Goal: Task Accomplishment & Management: Manage account settings

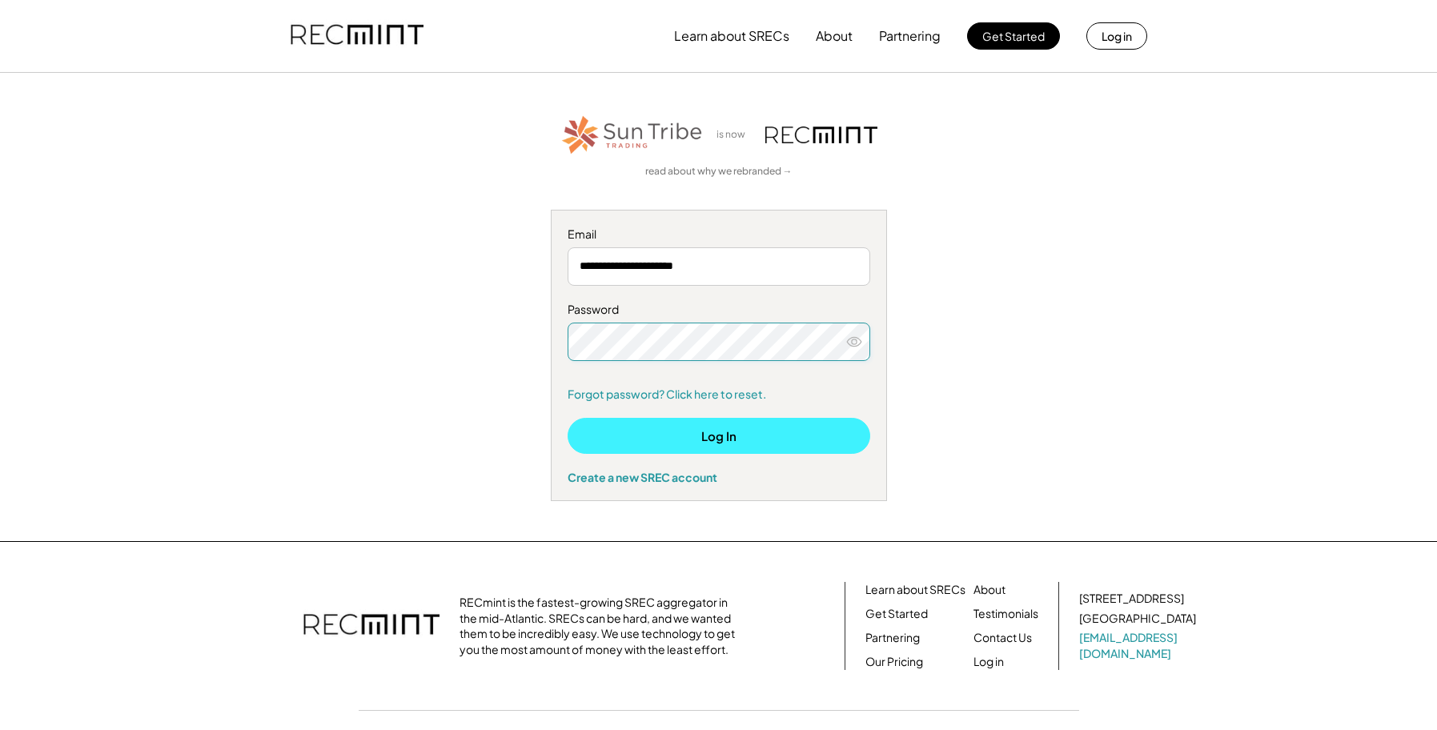
click at [699, 435] on button "Log In" at bounding box center [719, 436] width 303 height 36
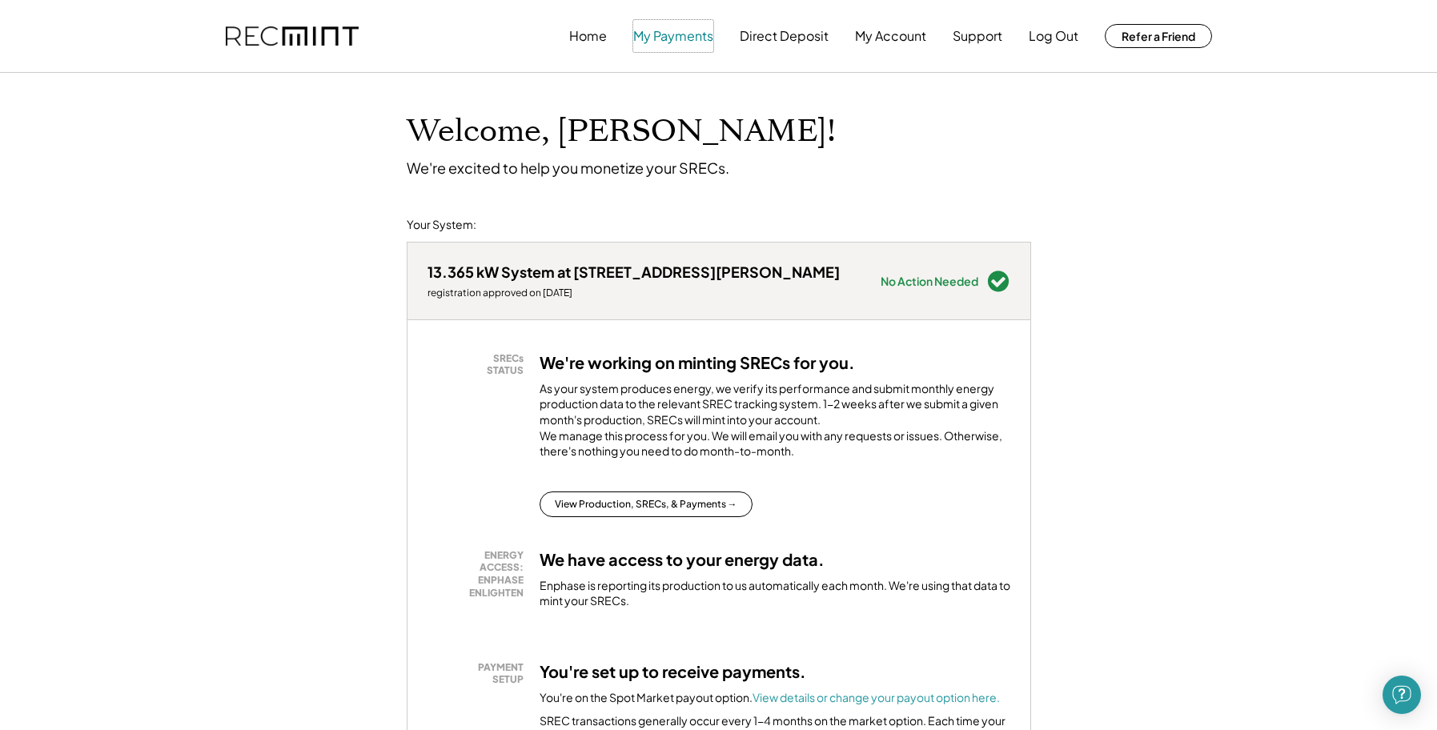
click at [668, 39] on button "My Payments" at bounding box center [673, 36] width 80 height 32
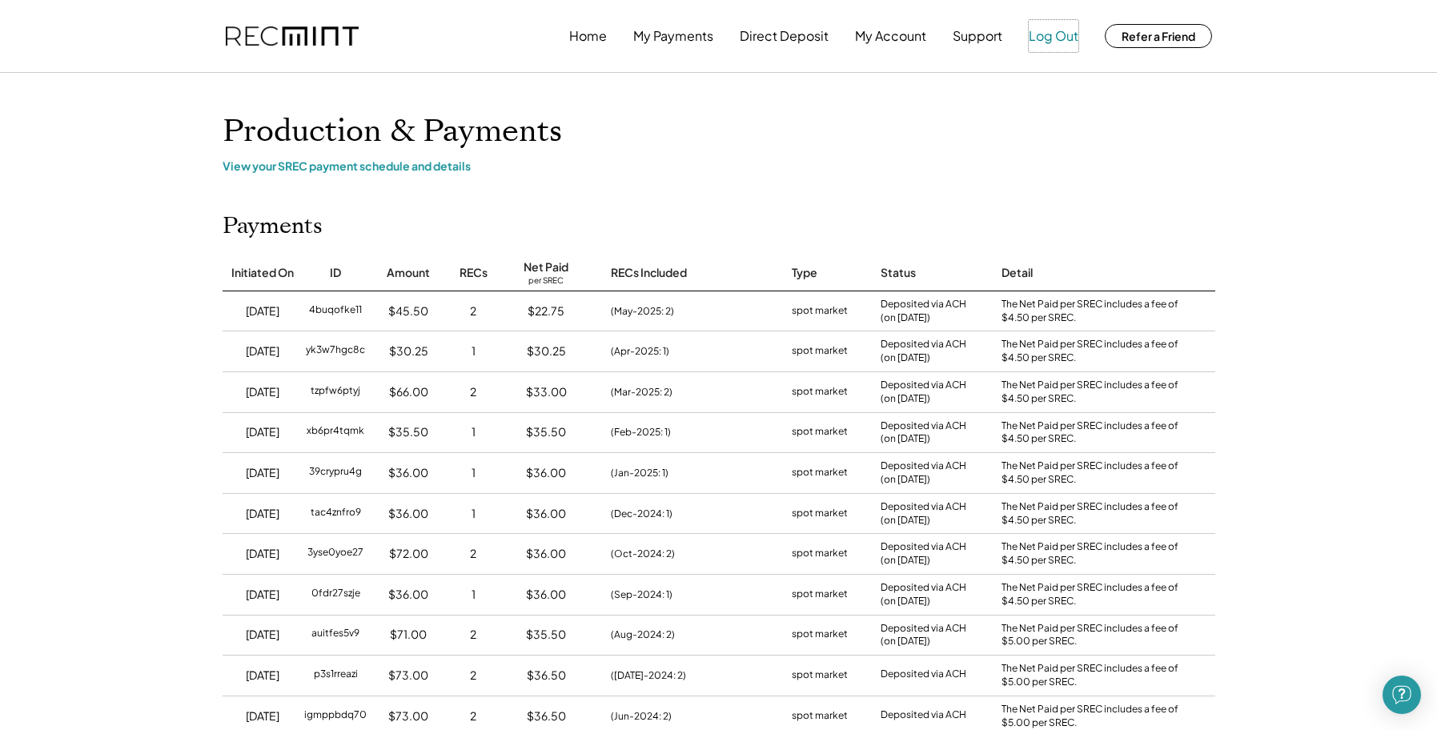
click at [1050, 38] on button "Log Out" at bounding box center [1054, 36] width 50 height 32
